Goal: Task Accomplishment & Management: Complete application form

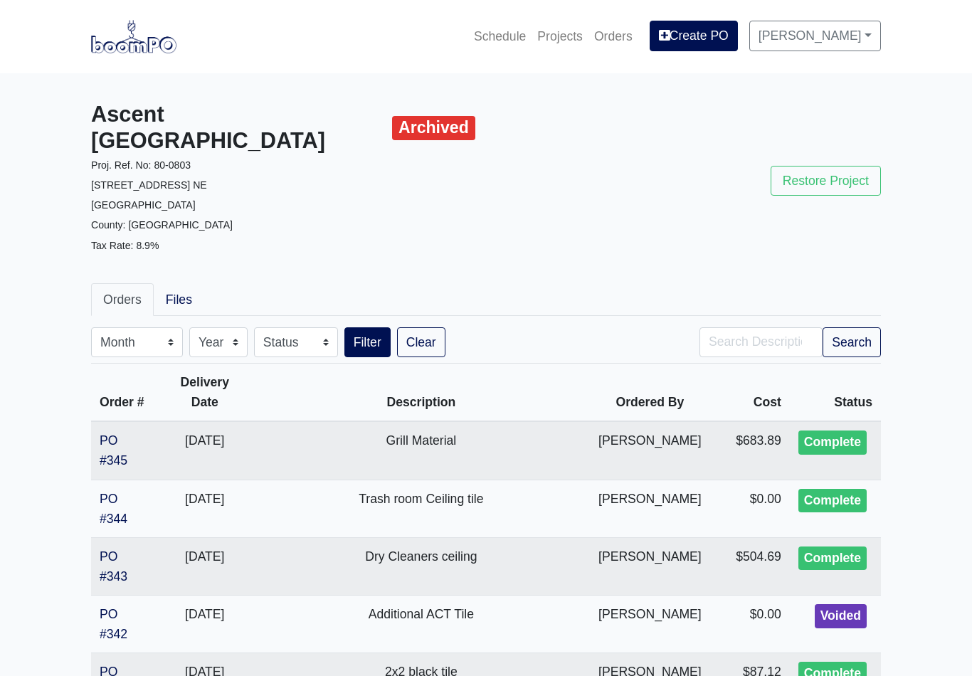
click at [570, 38] on link "Projects" at bounding box center [560, 36] width 57 height 31
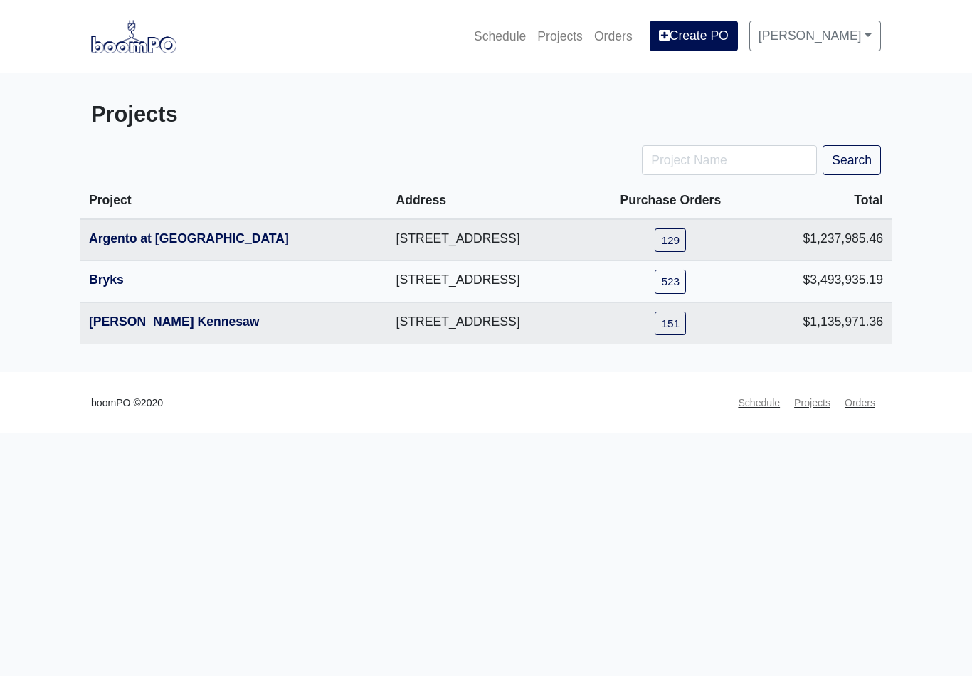
click at [221, 231] on link "Argento at [GEOGRAPHIC_DATA]" at bounding box center [189, 238] width 200 height 14
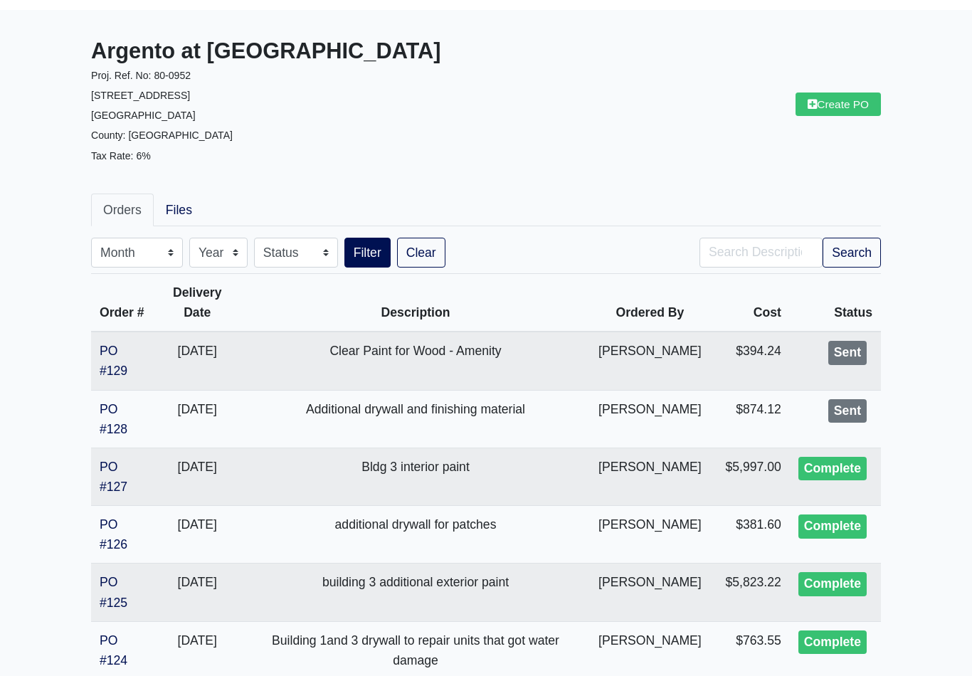
scroll to position [69, 0]
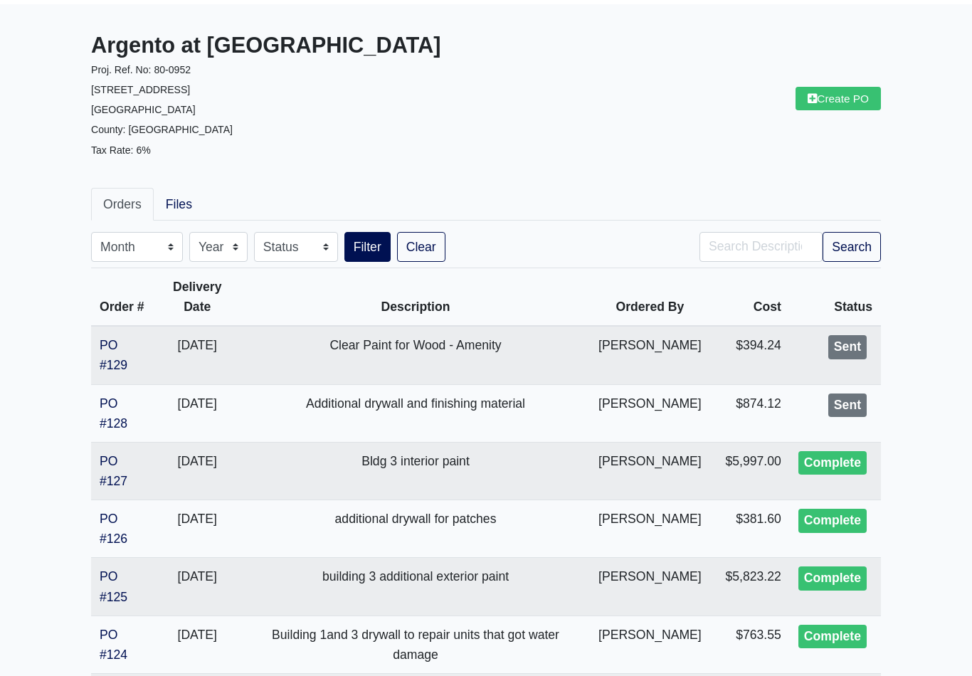
click at [110, 361] on link "PO #129" at bounding box center [114, 355] width 28 height 34
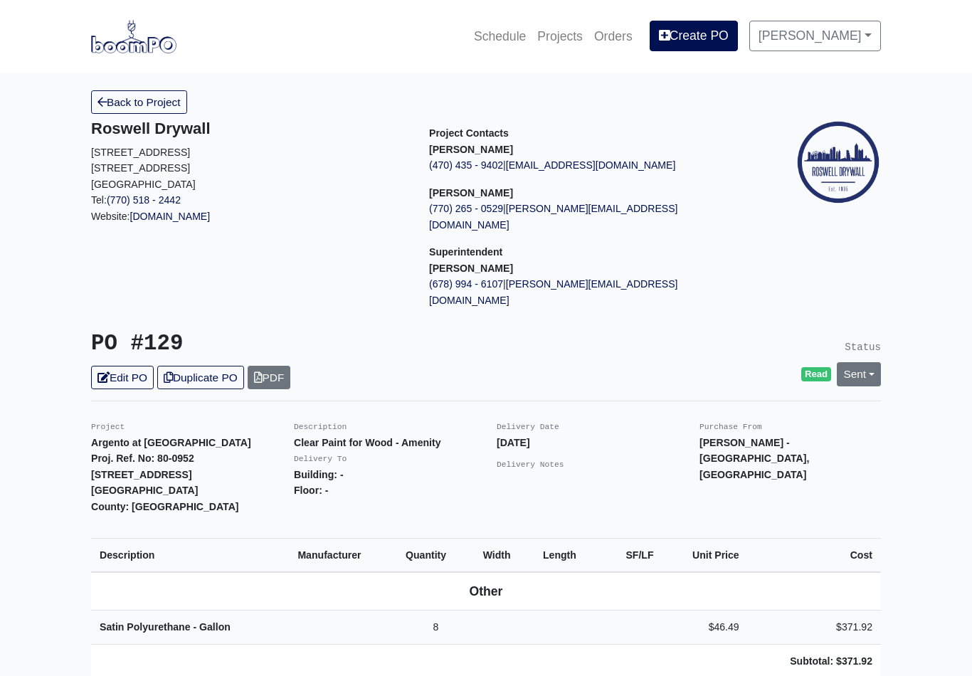
click at [865, 362] on link "Sent" at bounding box center [859, 373] width 44 height 23
click at [738, 440] on link "Complete" at bounding box center [778, 451] width 212 height 22
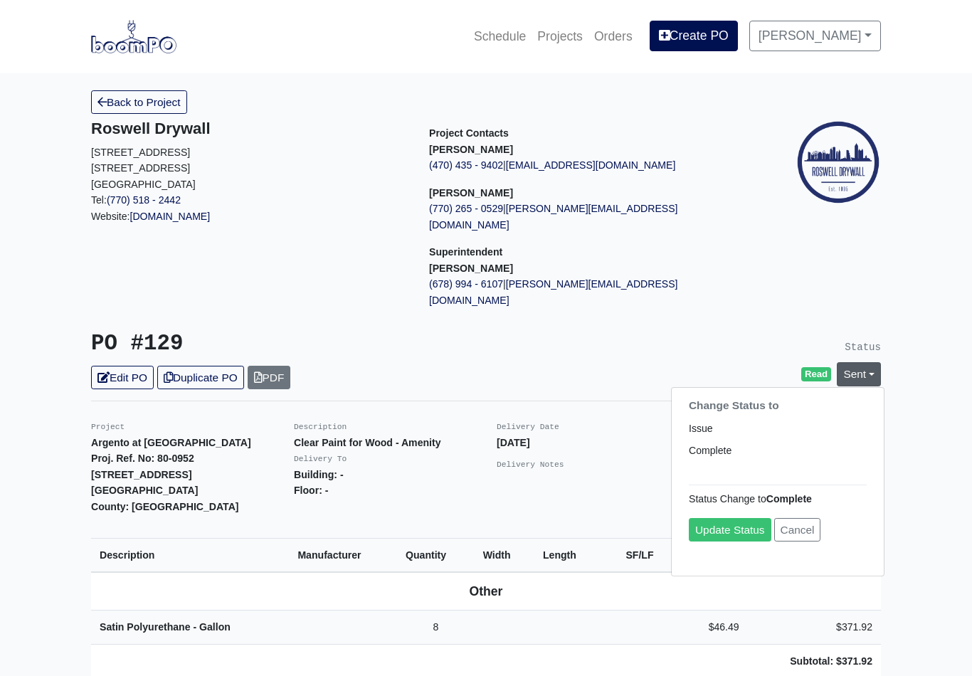
click at [730, 519] on link "Update Status" at bounding box center [730, 530] width 83 height 23
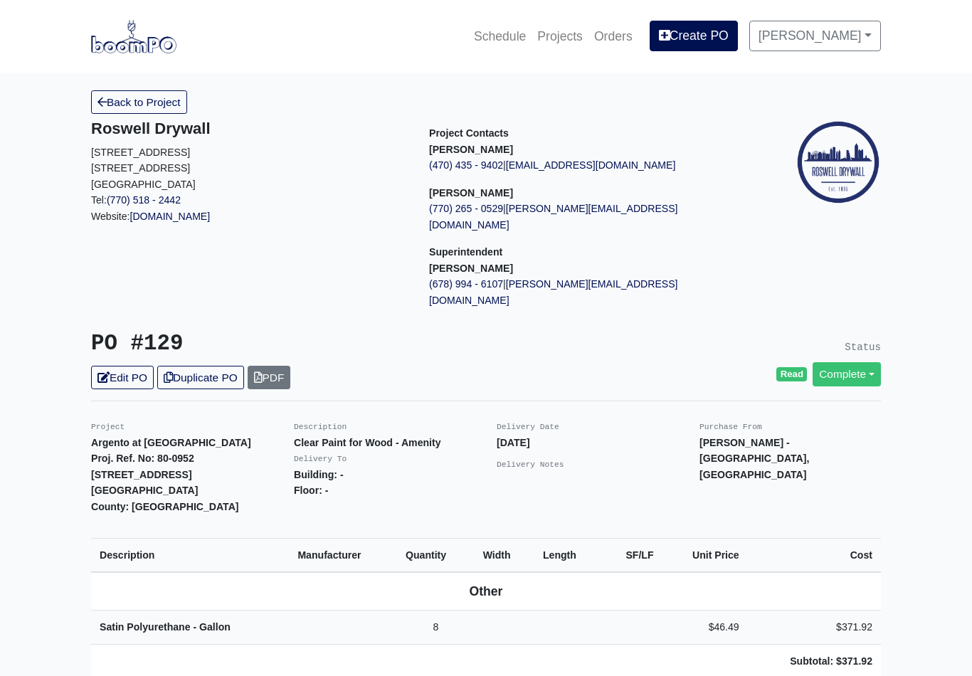
click at [137, 112] on link "Back to Project" at bounding box center [139, 101] width 96 height 23
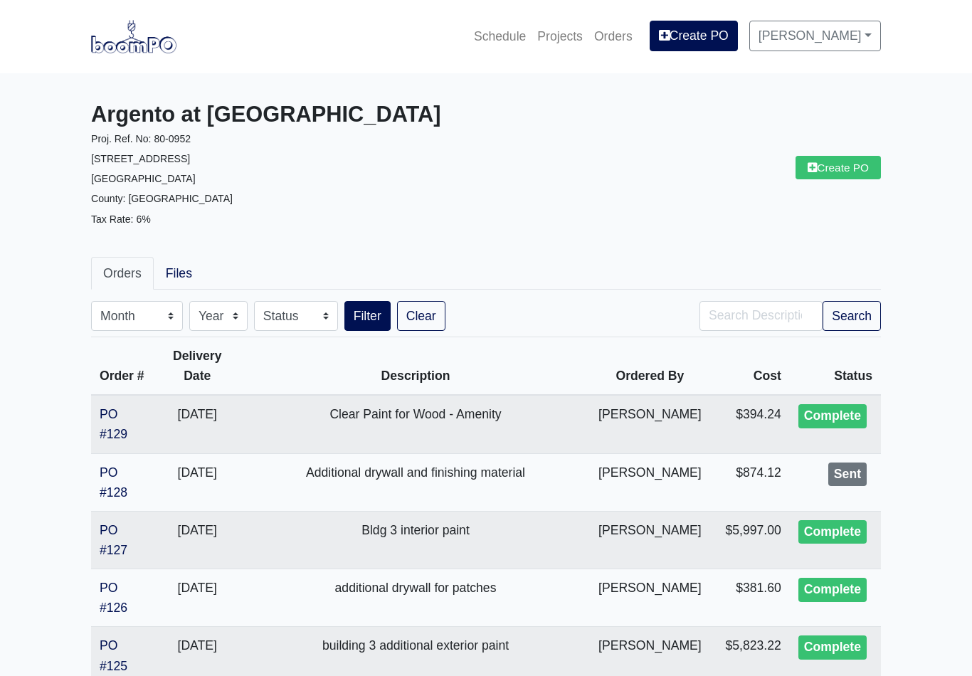
click at [115, 484] on link "PO #128" at bounding box center [114, 483] width 28 height 34
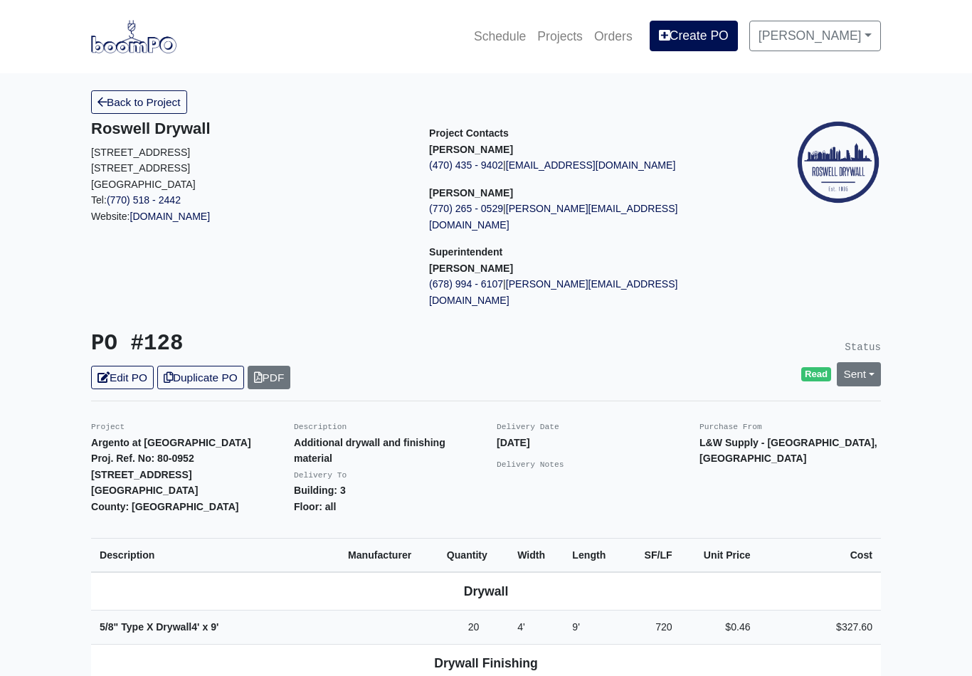
click at [858, 362] on link "Sent" at bounding box center [859, 373] width 44 height 23
click at [743, 440] on link "Complete" at bounding box center [778, 451] width 212 height 22
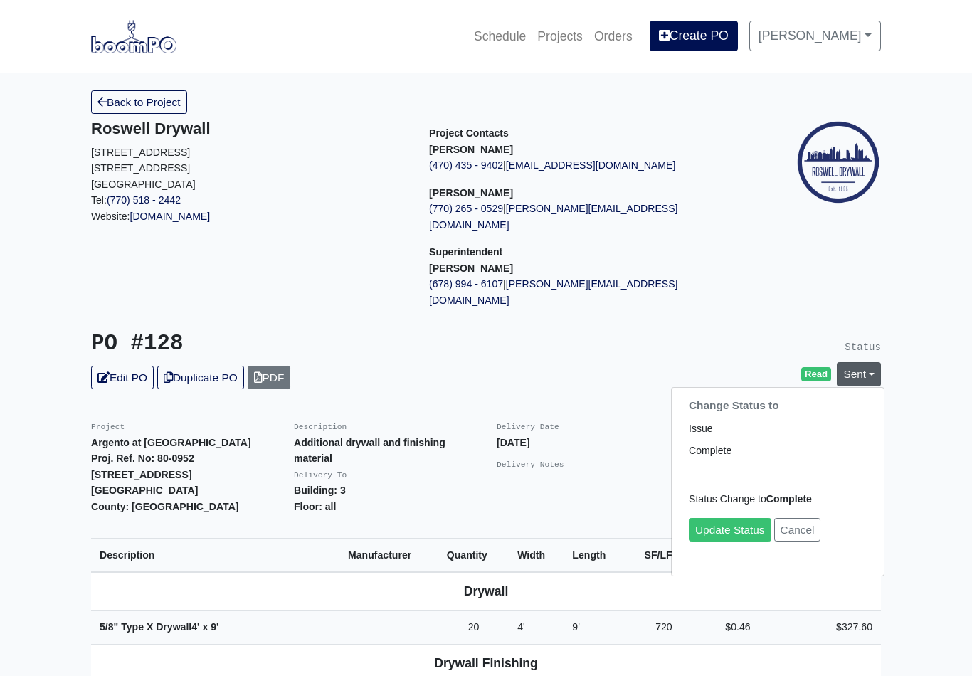
click at [742, 519] on link "Update Status" at bounding box center [730, 530] width 83 height 23
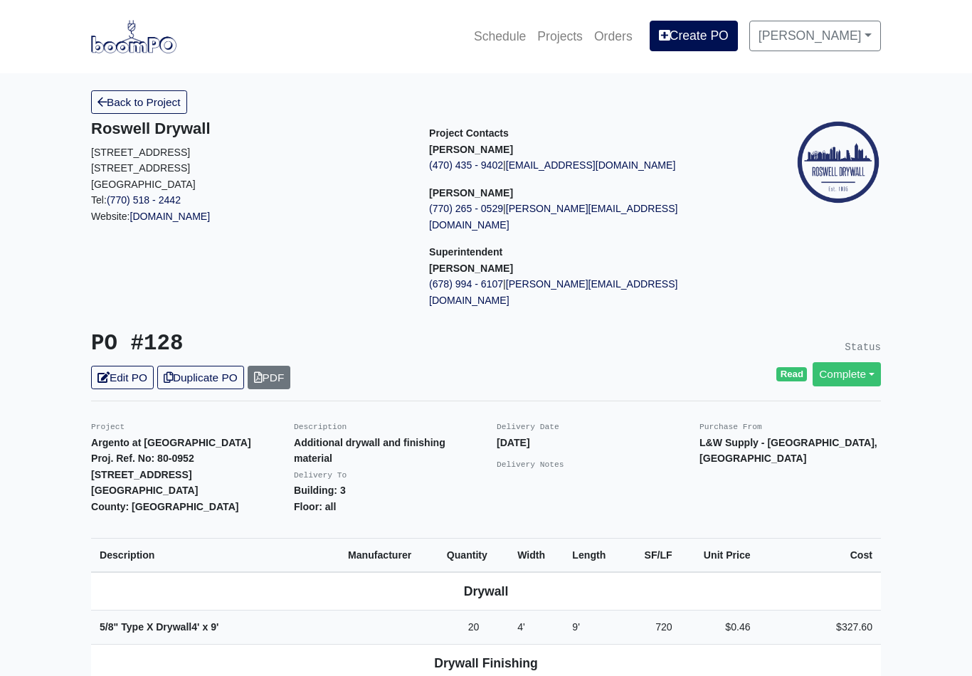
click at [151, 104] on link "Back to Project" at bounding box center [139, 101] width 96 height 23
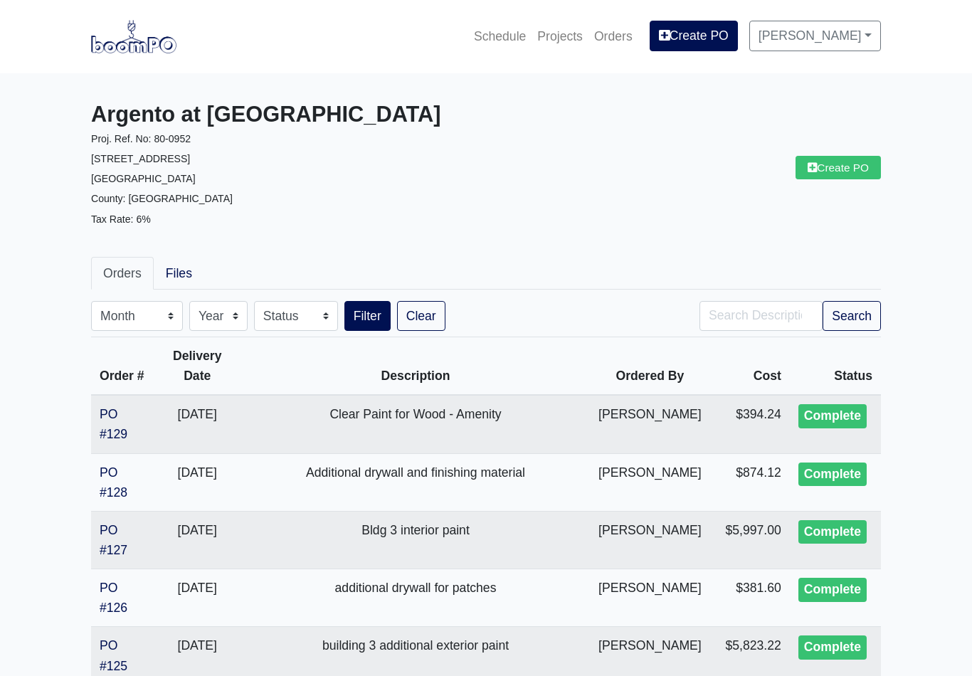
click at [836, 174] on link "Create PO" at bounding box center [838, 167] width 85 height 23
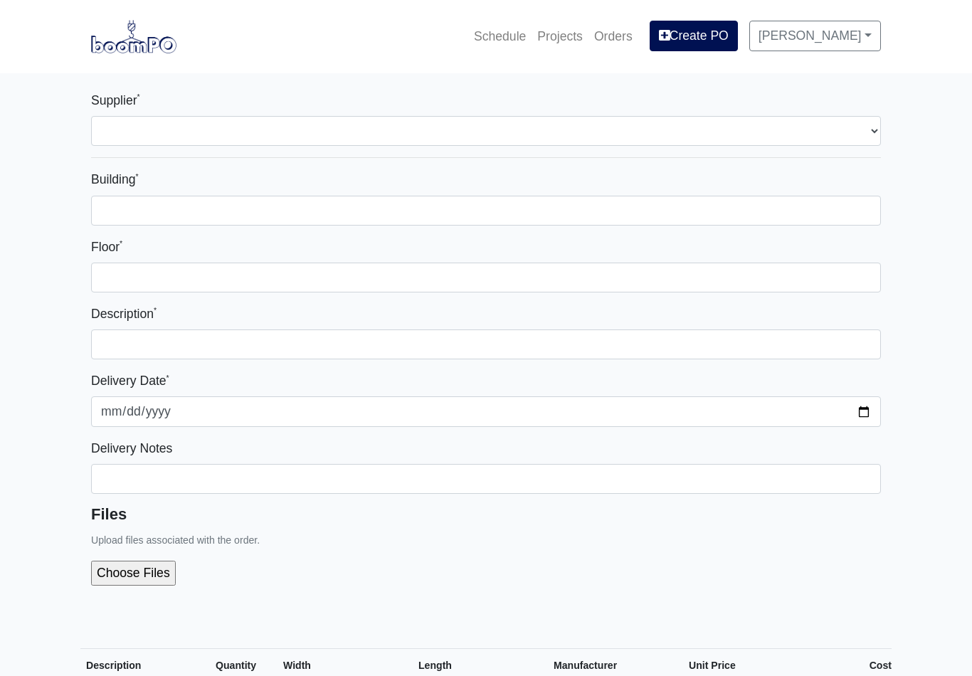
select select
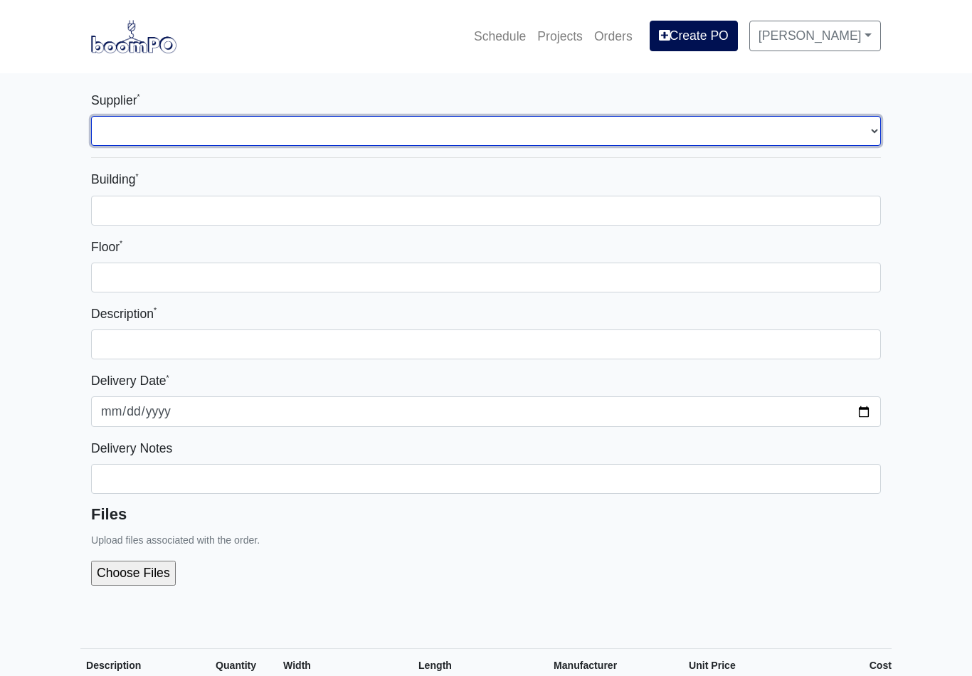
click at [862, 134] on select "Select one... L&W Supply - Mableton, GA Grabber Construction Products - Atlanta…" at bounding box center [486, 131] width 790 height 30
select select "848"
select select
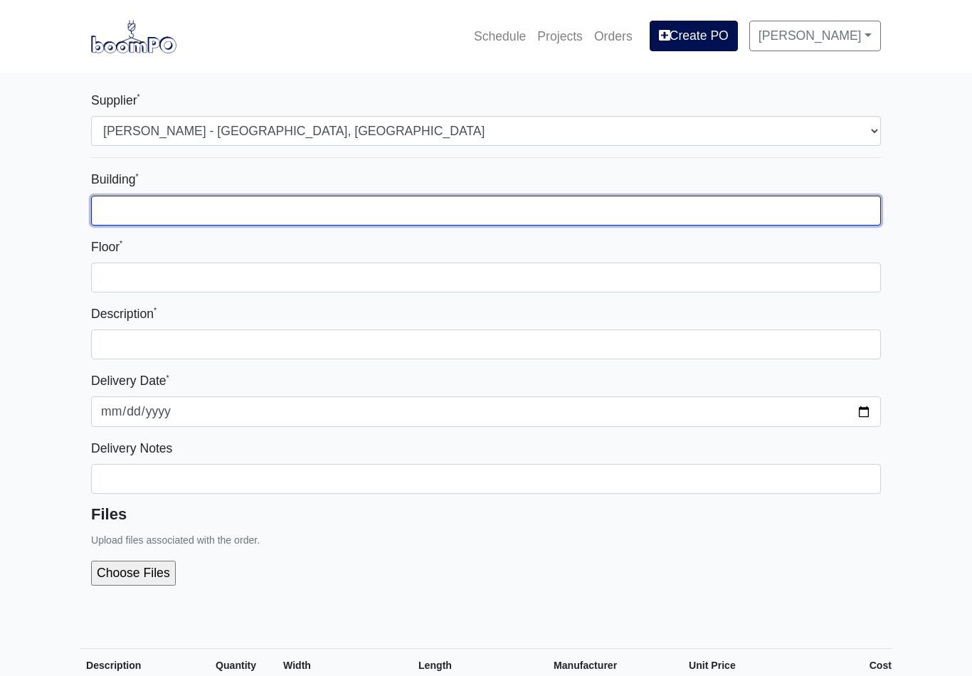
click at [483, 220] on input "Building *" at bounding box center [486, 211] width 790 height 30
type input "3"
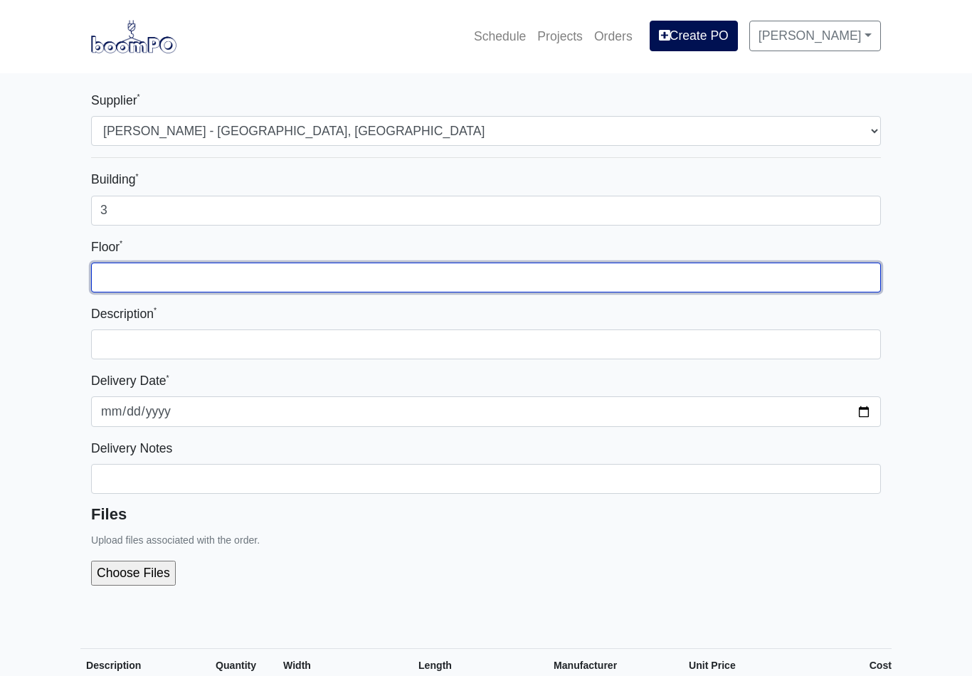
click at [315, 292] on input "Floor *" at bounding box center [486, 278] width 790 height 30
type input "all"
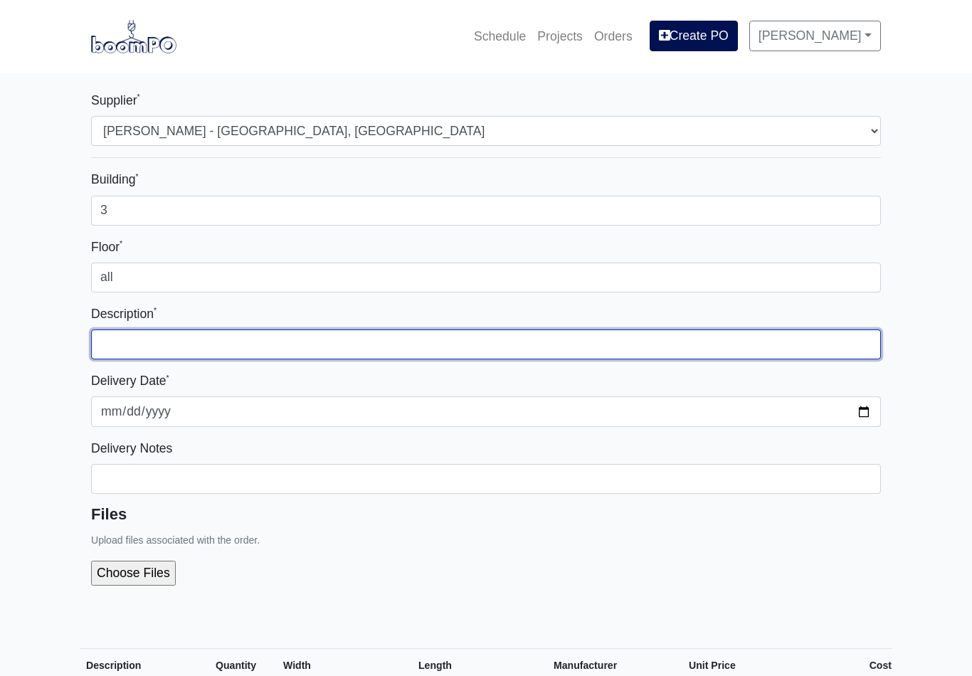
click at [358, 351] on input "text" at bounding box center [486, 345] width 790 height 30
type input "interior caulking"
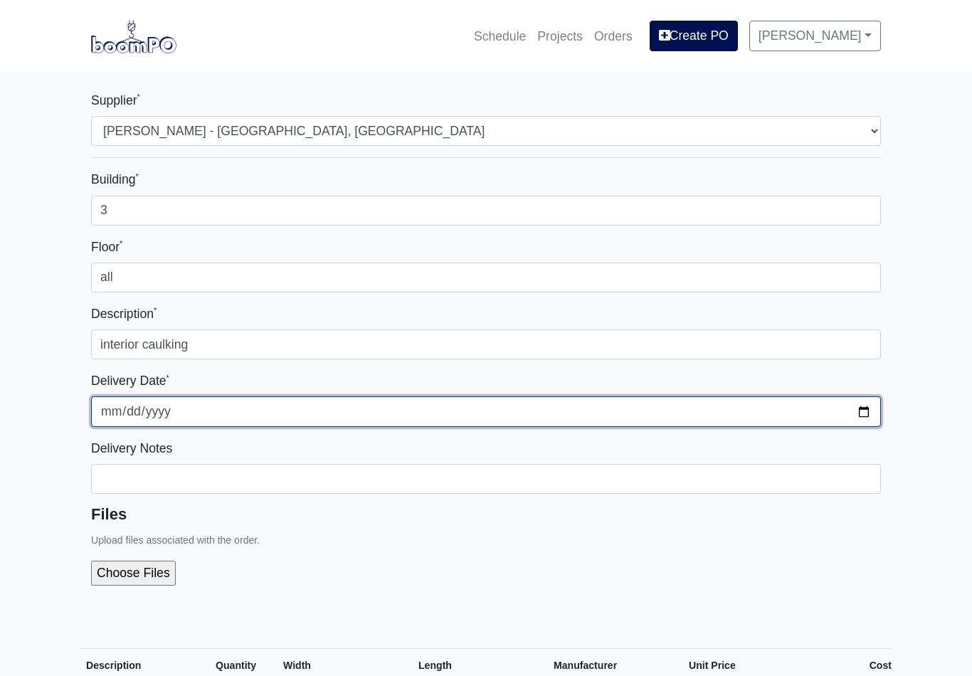
click at [561, 409] on input "2025-08-12" at bounding box center [486, 412] width 790 height 30
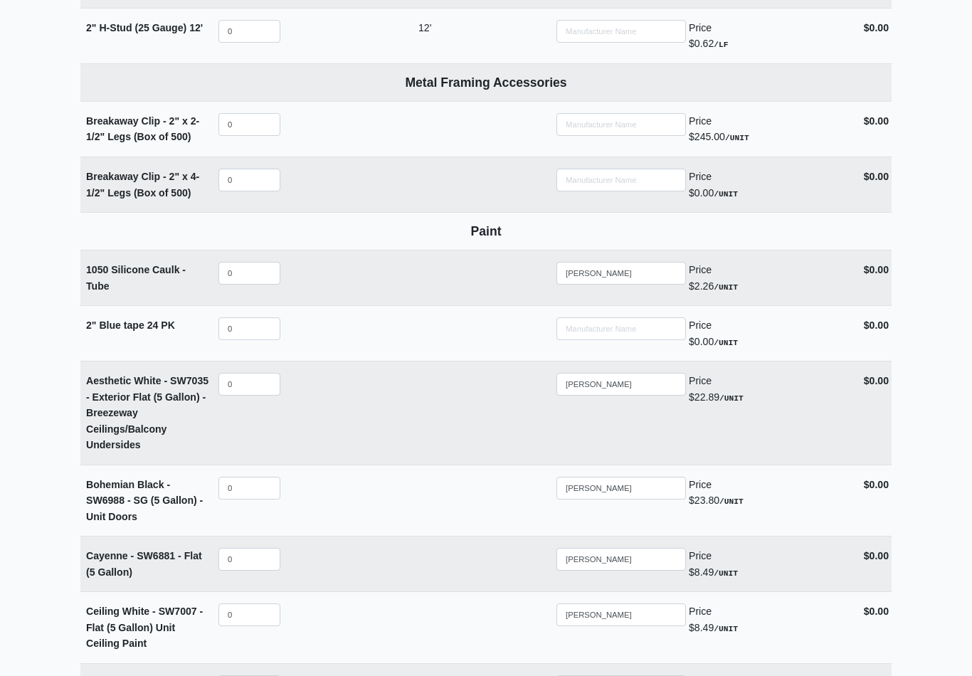
scroll to position [2230, 0]
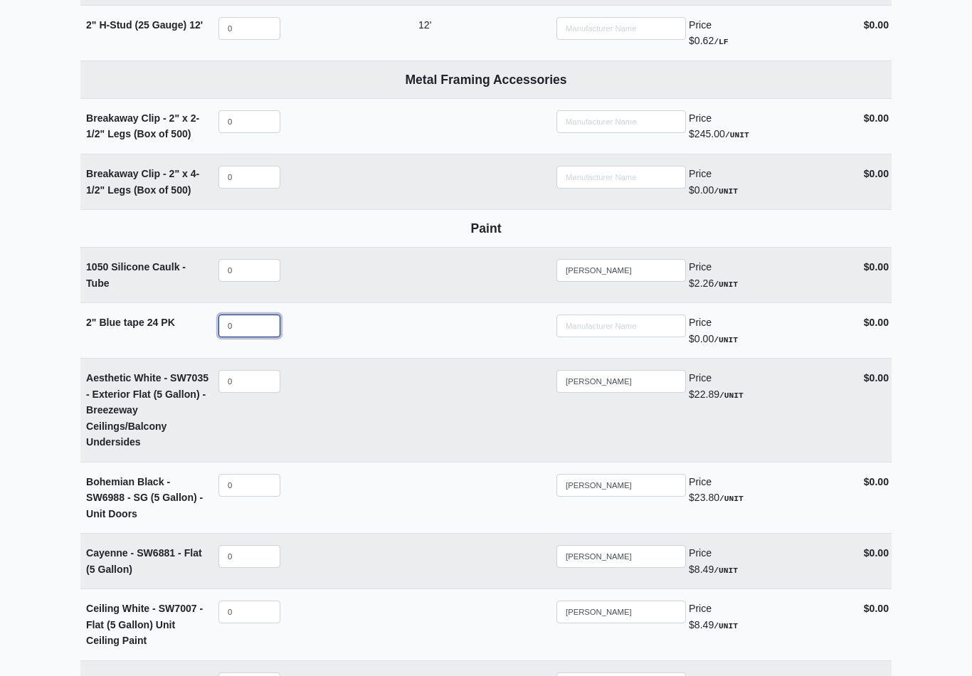
click at [261, 315] on input "0" at bounding box center [250, 326] width 62 height 23
select select
type input "8"
click at [253, 260] on input "0" at bounding box center [250, 270] width 62 height 23
select select
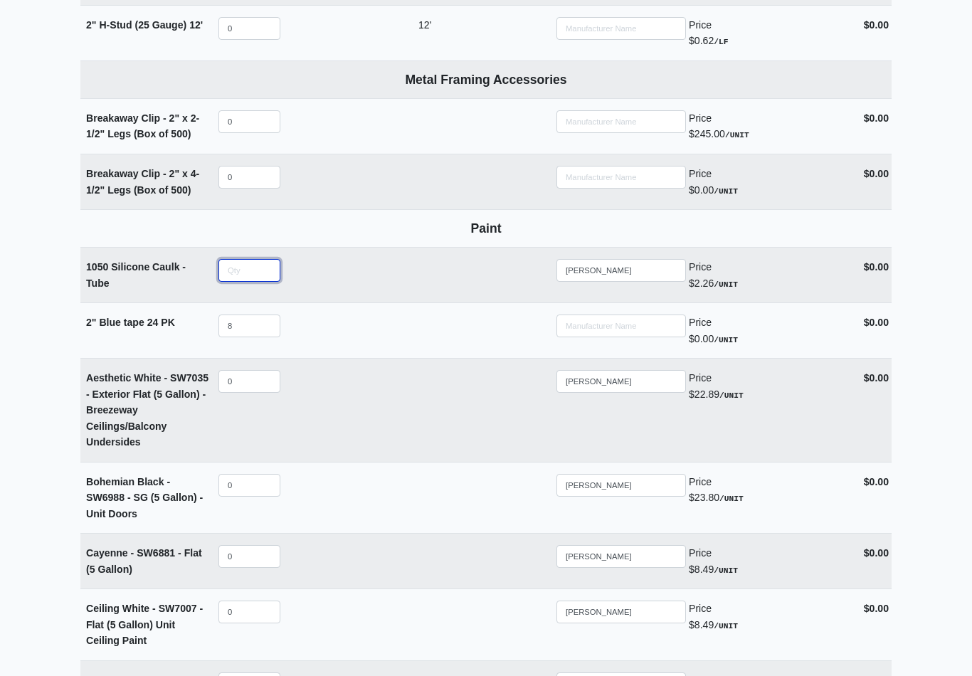
type input "9"
select select
type input "93"
select select
type input "936"
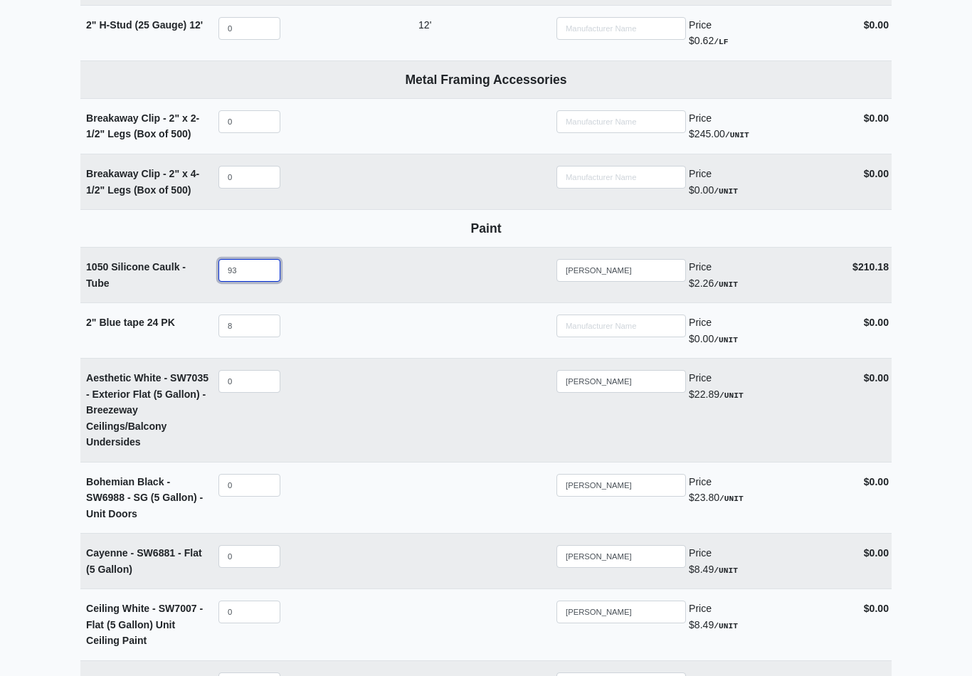
select select
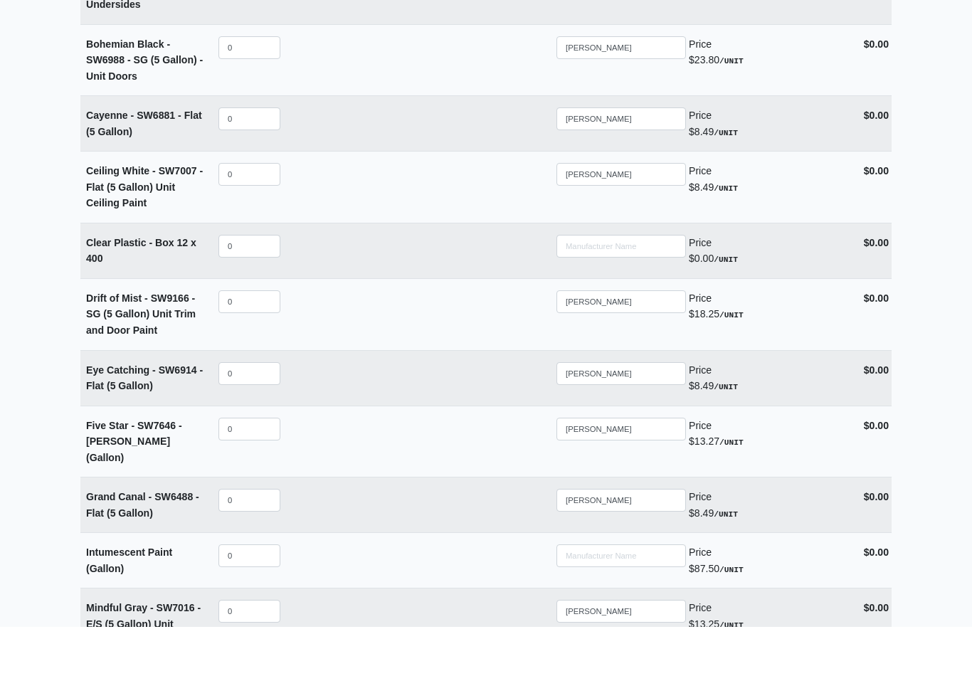
scroll to position [2620, 0]
type input "936"
click at [259, 283] on input "0" at bounding box center [250, 294] width 62 height 23
select select
type input "8"
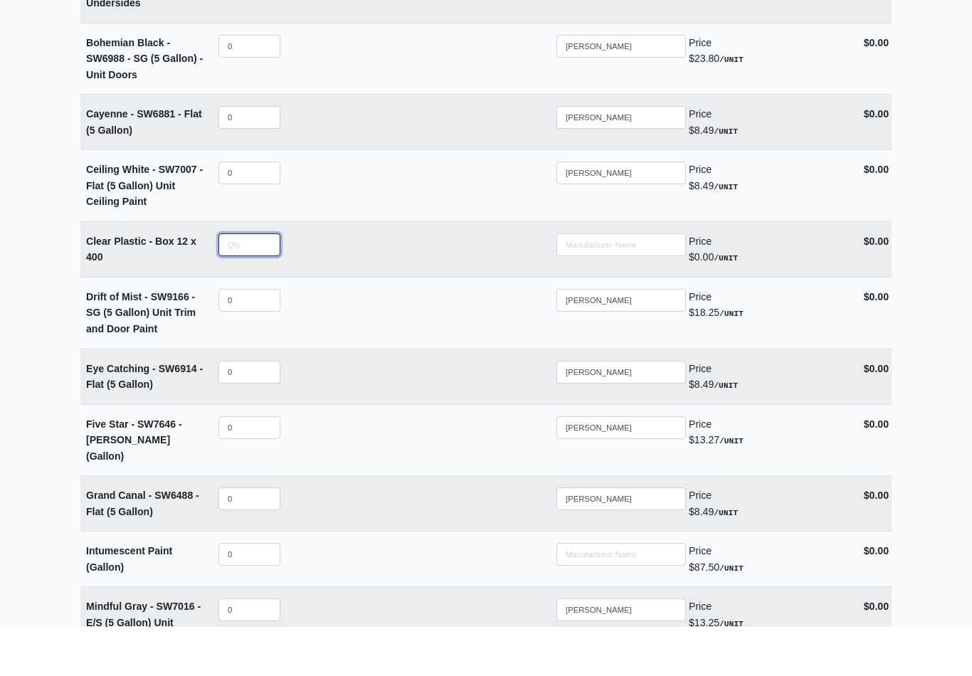
type input "6"
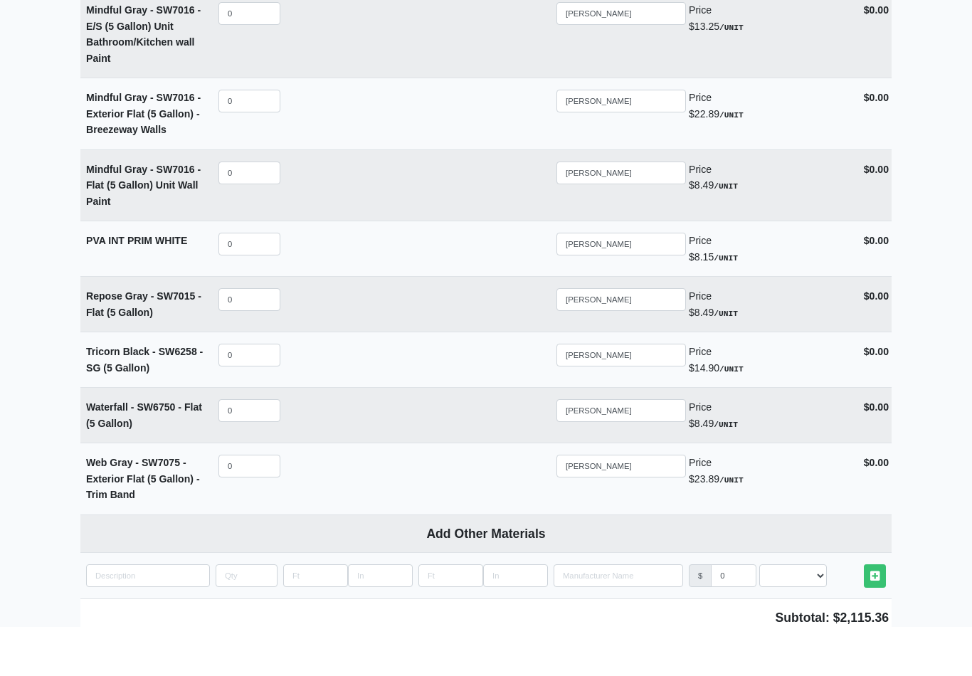
scroll to position [3378, 0]
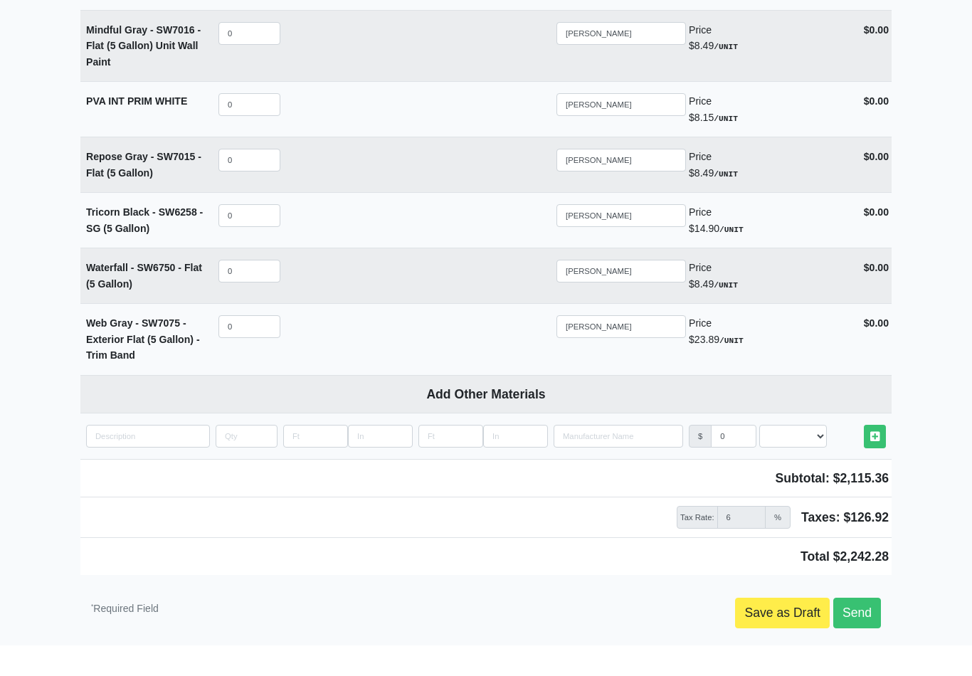
type input "8"
click at [864, 625] on link "Send" at bounding box center [858, 640] width 48 height 30
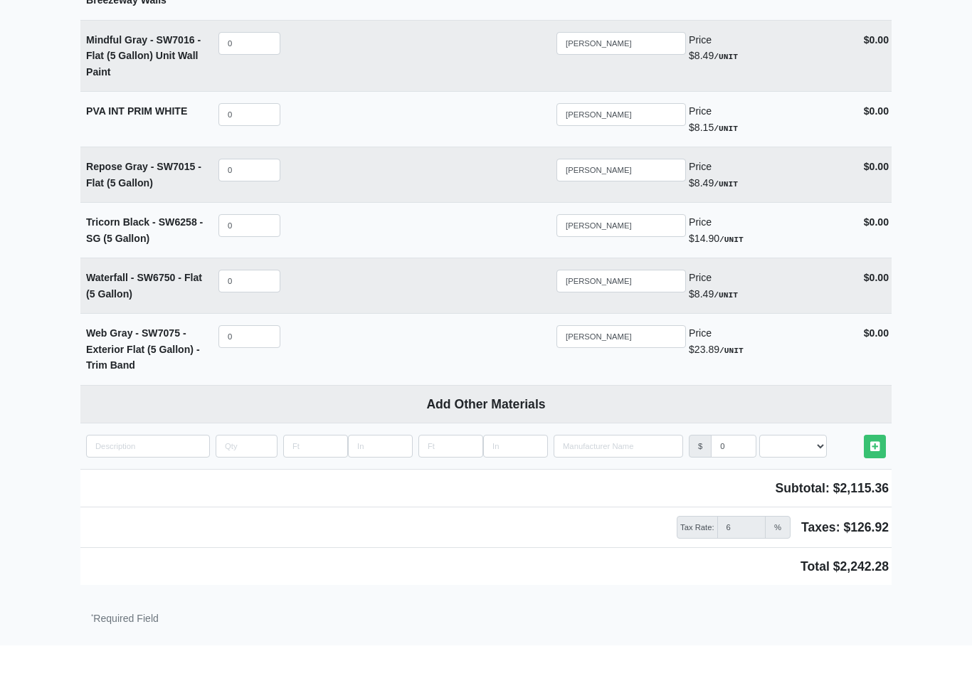
scroll to position [3346, 0]
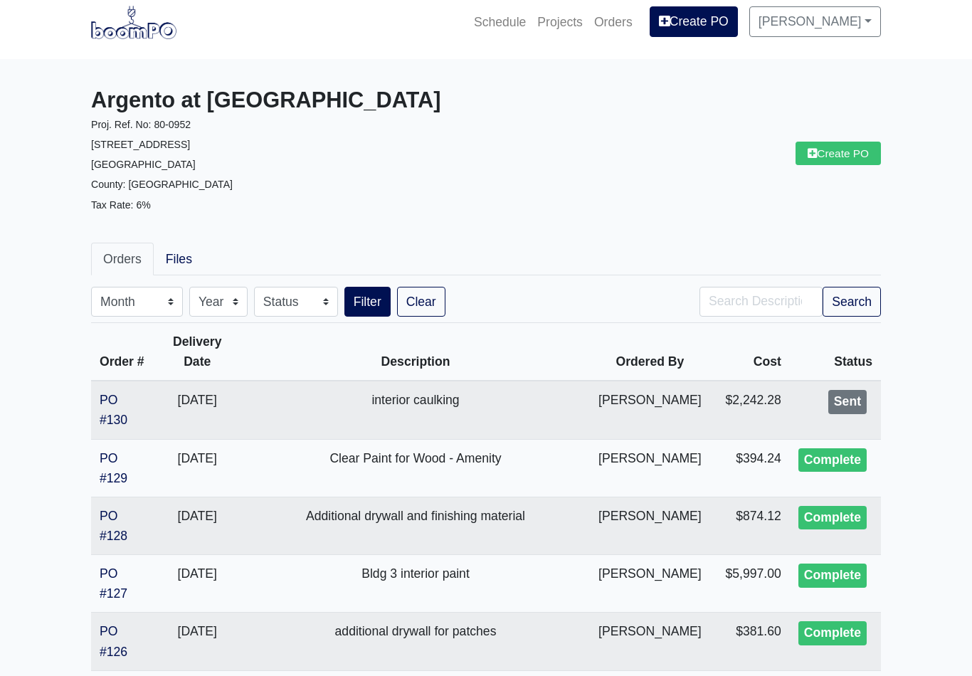
scroll to position [14, 0]
click at [108, 401] on link "PO #130" at bounding box center [114, 410] width 28 height 34
